Goal: Task Accomplishment & Management: Use online tool/utility

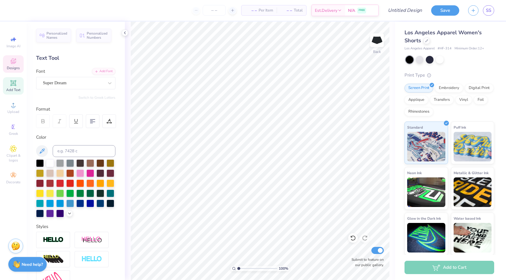
click at [13, 67] on span "Designs" at bounding box center [13, 68] width 13 height 5
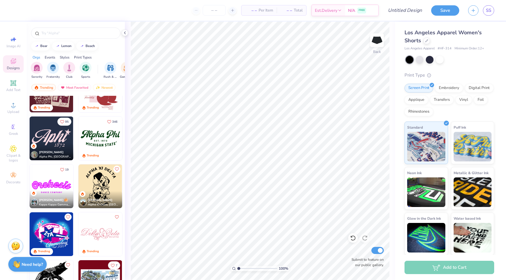
scroll to position [461, 0]
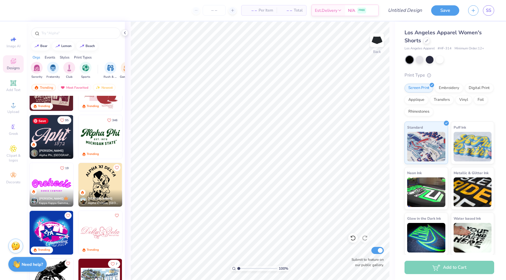
click at [62, 139] on img at bounding box center [52, 137] width 44 height 44
type input "3.23"
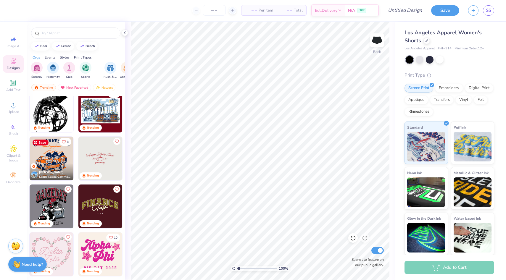
click at [57, 158] on img at bounding box center [52, 159] width 44 height 44
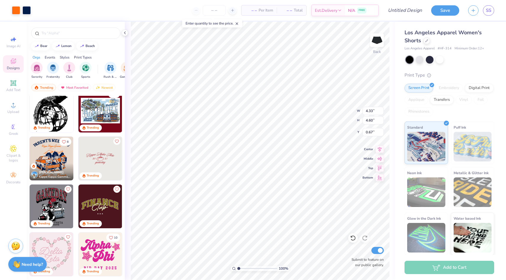
type input "4.33"
type input "4.60"
type input "1.60"
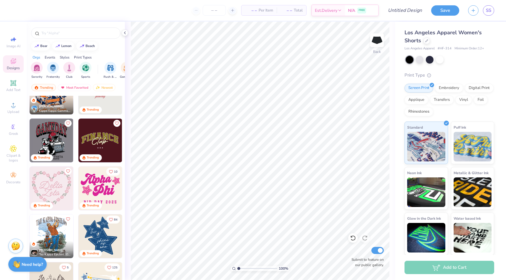
scroll to position [699, 0]
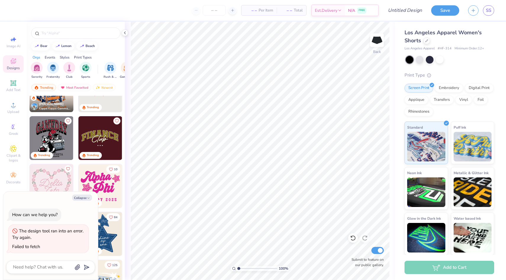
click at [123, 163] on div "Trending 7 Trending 8 Liz O'shea Kappa Kappa Gamma, Wake Forest University Tren…" at bounding box center [76, 199] width 98 height 206
click at [86, 198] on button "Collapse" at bounding box center [82, 198] width 20 height 6
type textarea "x"
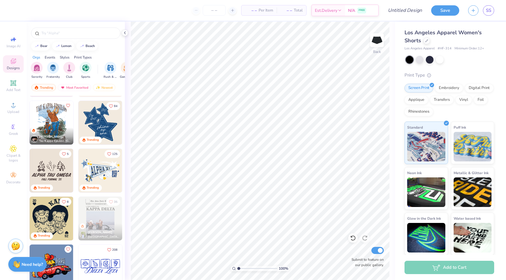
scroll to position [794, 0]
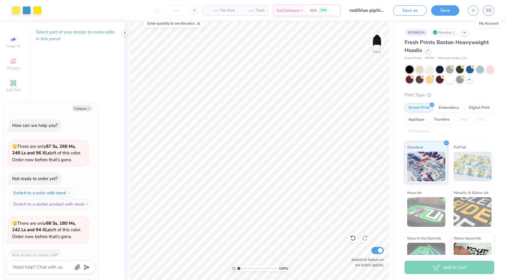
scroll to position [911, 0]
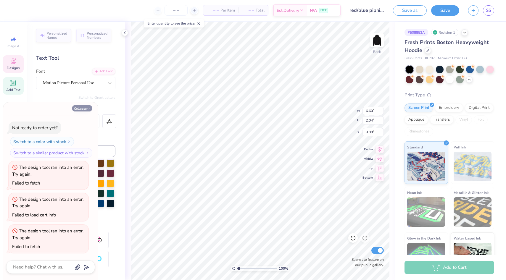
click at [82, 108] on button "Collapse" at bounding box center [82, 108] width 20 height 6
type textarea "x"
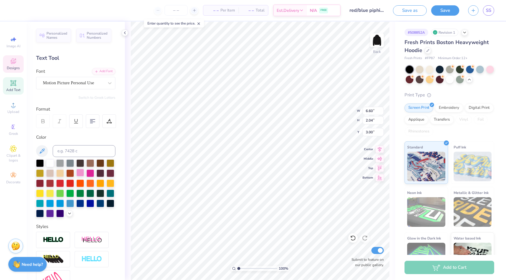
click at [81, 176] on div at bounding box center [80, 173] width 8 height 8
click at [89, 173] on div at bounding box center [90, 173] width 8 height 8
click at [68, 213] on icon at bounding box center [69, 213] width 5 height 5
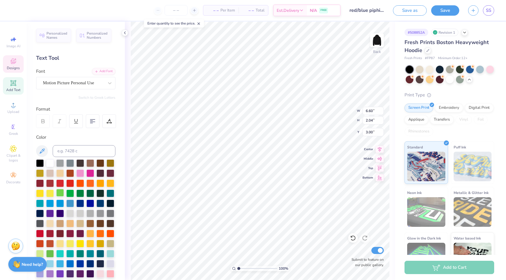
click at [60, 192] on div at bounding box center [60, 193] width 8 height 8
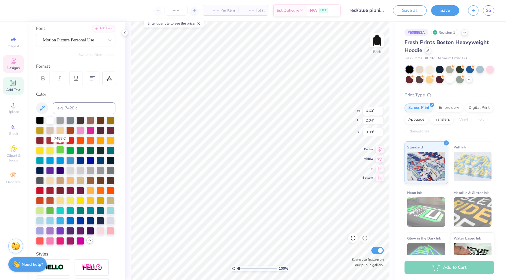
scroll to position [46, 0]
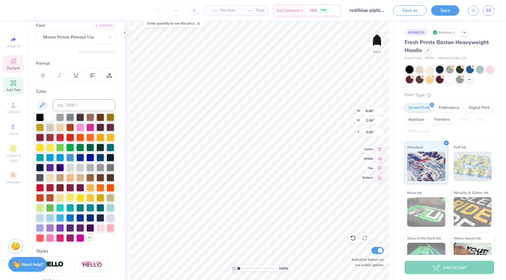
click at [68, 196] on div at bounding box center [70, 198] width 8 height 8
click at [71, 198] on div at bounding box center [70, 198] width 8 height 8
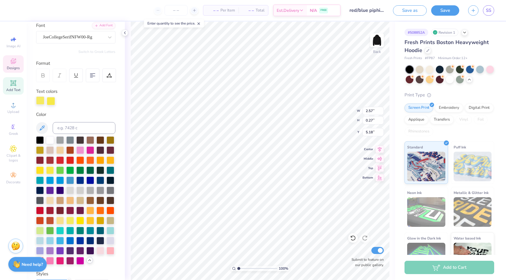
click at [40, 101] on div at bounding box center [40, 101] width 8 height 8
click at [71, 220] on div at bounding box center [70, 220] width 8 height 8
click at [50, 103] on div at bounding box center [51, 101] width 8 height 8
click at [69, 221] on div at bounding box center [70, 220] width 8 height 8
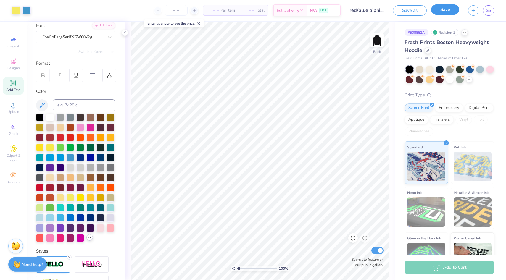
click at [452, 10] on button "Save" at bounding box center [445, 9] width 28 height 10
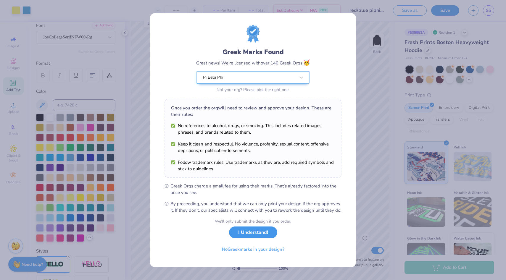
click at [245, 236] on button "I Understand!" at bounding box center [253, 233] width 48 height 12
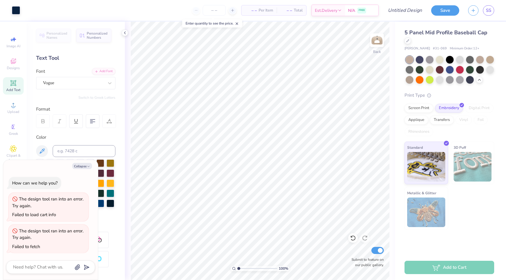
click at [473, 166] on img at bounding box center [473, 167] width 38 height 30
click at [460, 145] on span "3D Puff" at bounding box center [460, 148] width 12 height 6
